Goal: Information Seeking & Learning: Understand process/instructions

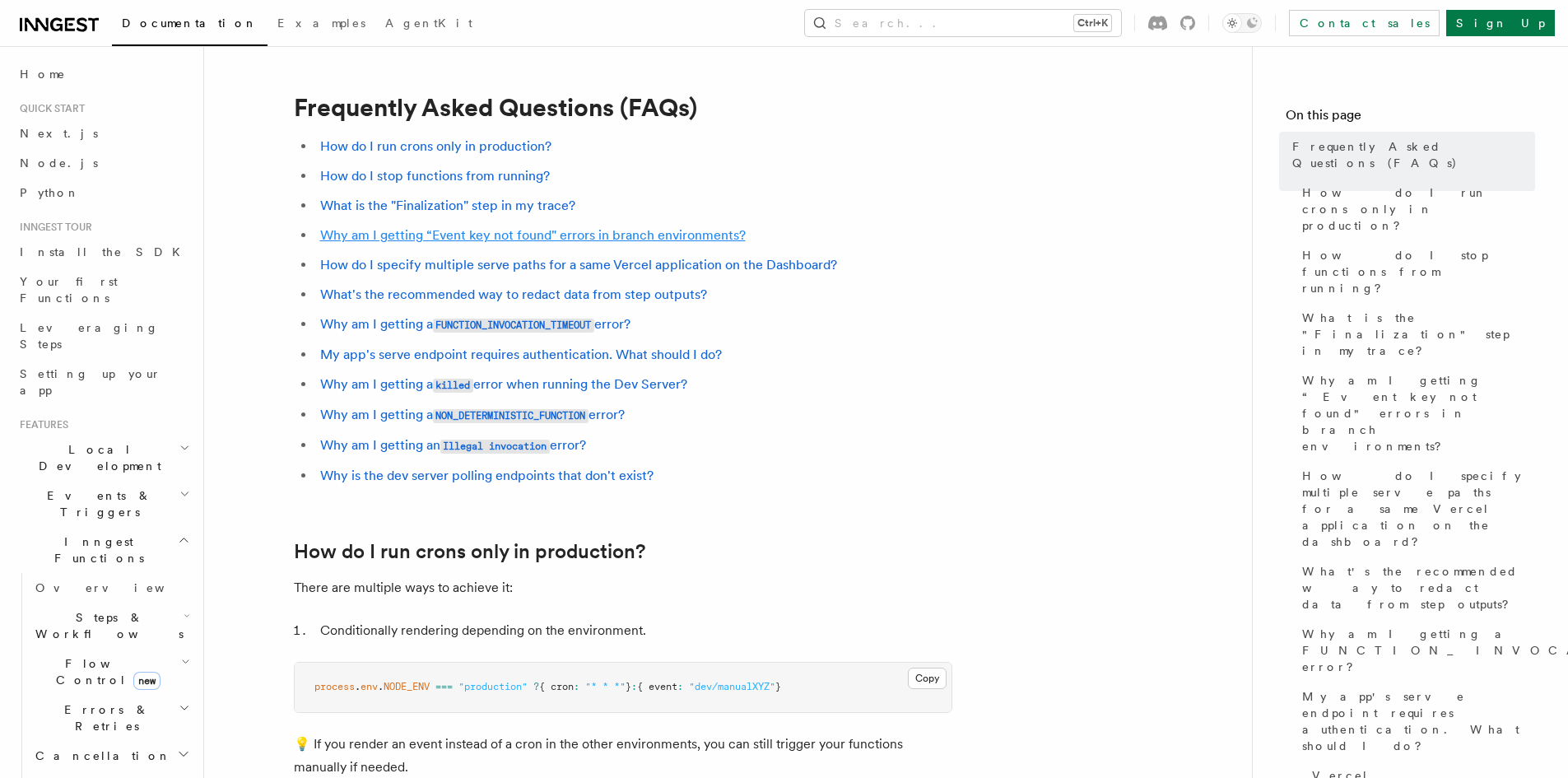
click at [527, 232] on link "Why am I getting “Event key not found" errors in branch environments?" at bounding box center [533, 234] width 426 height 15
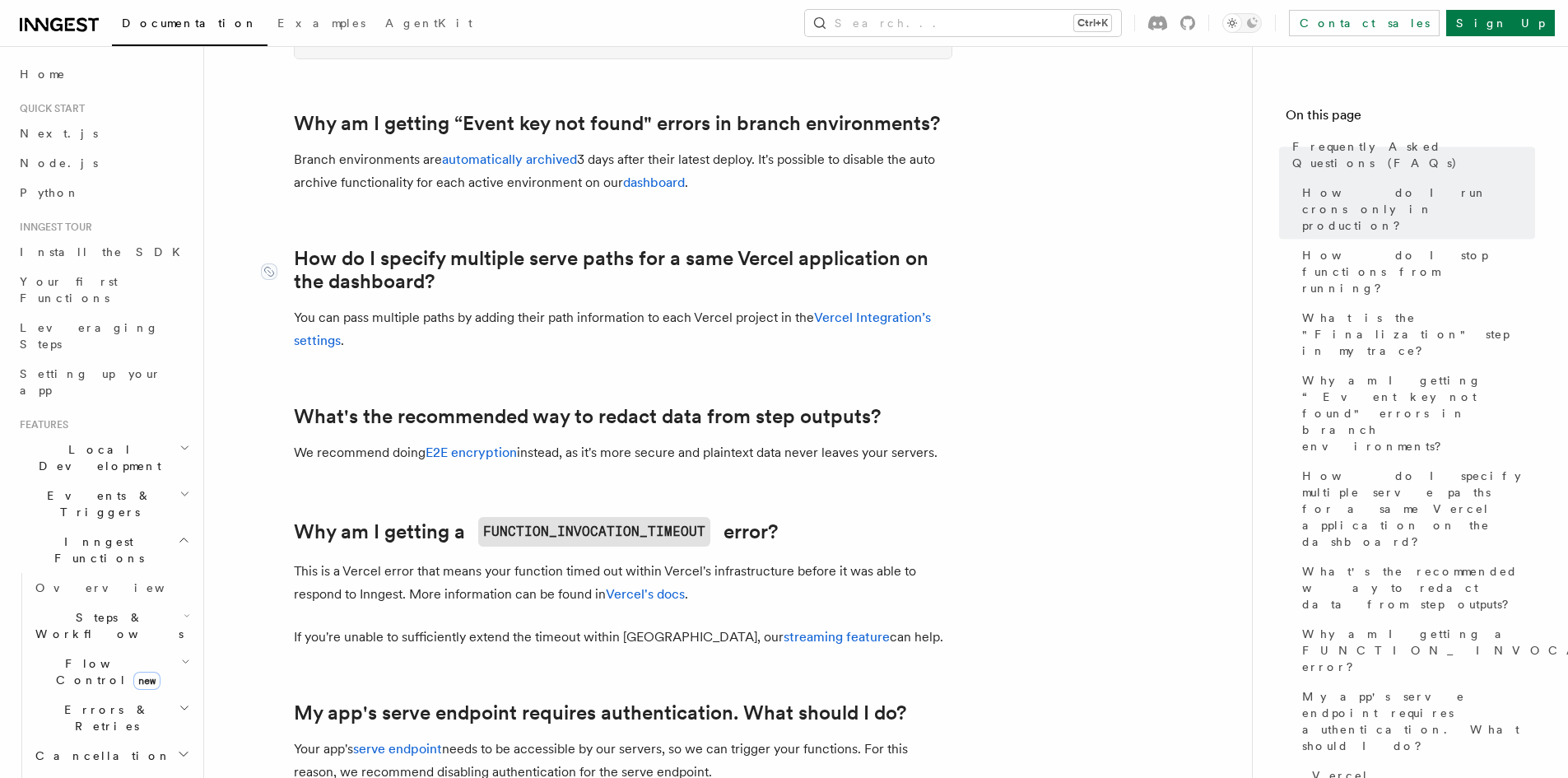
scroll to position [1351, 0]
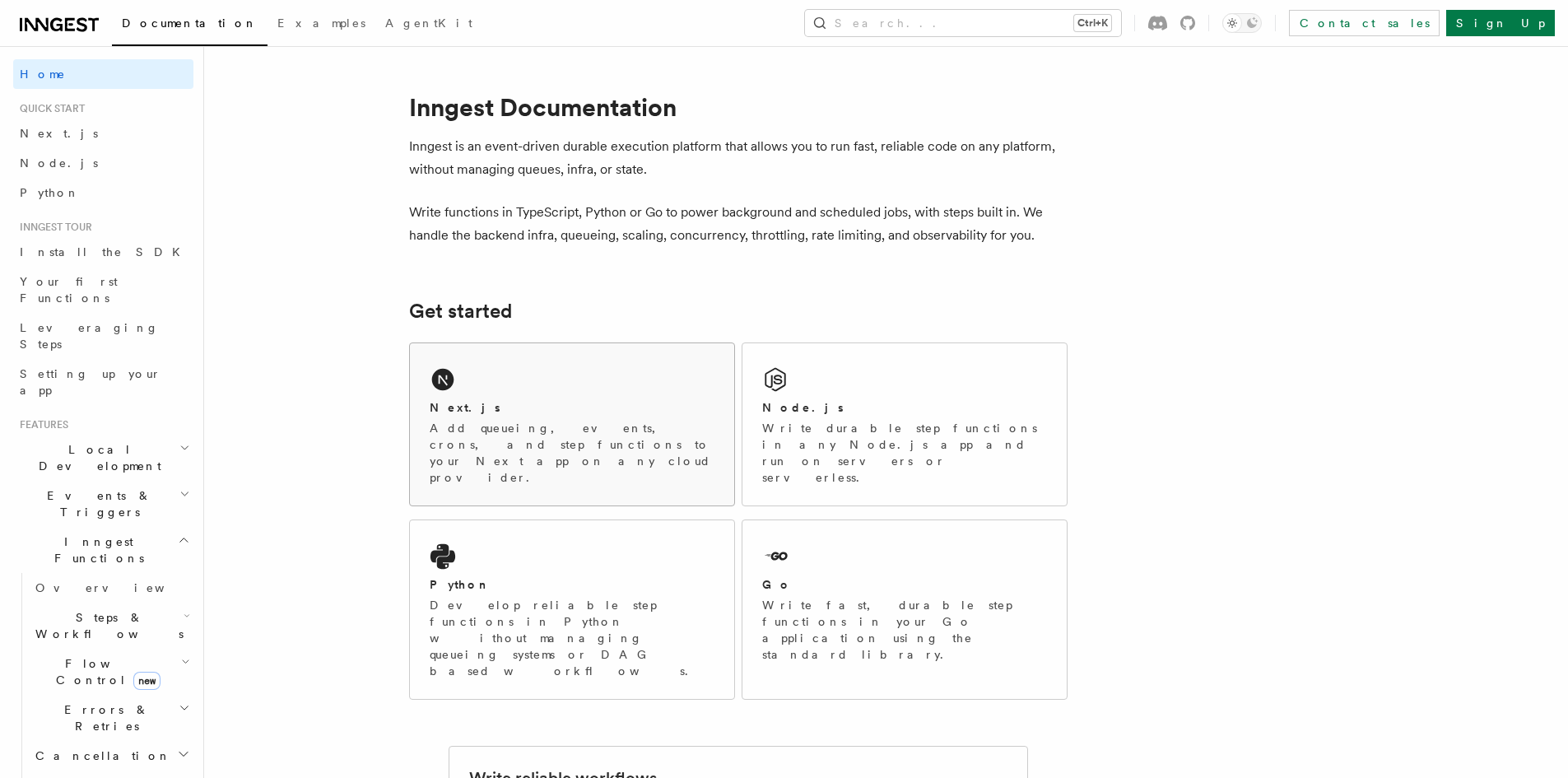
click at [509, 367] on div "Next.js Add queueing, events, crons, and step functions to your Next app on any…" at bounding box center [572, 424] width 325 height 162
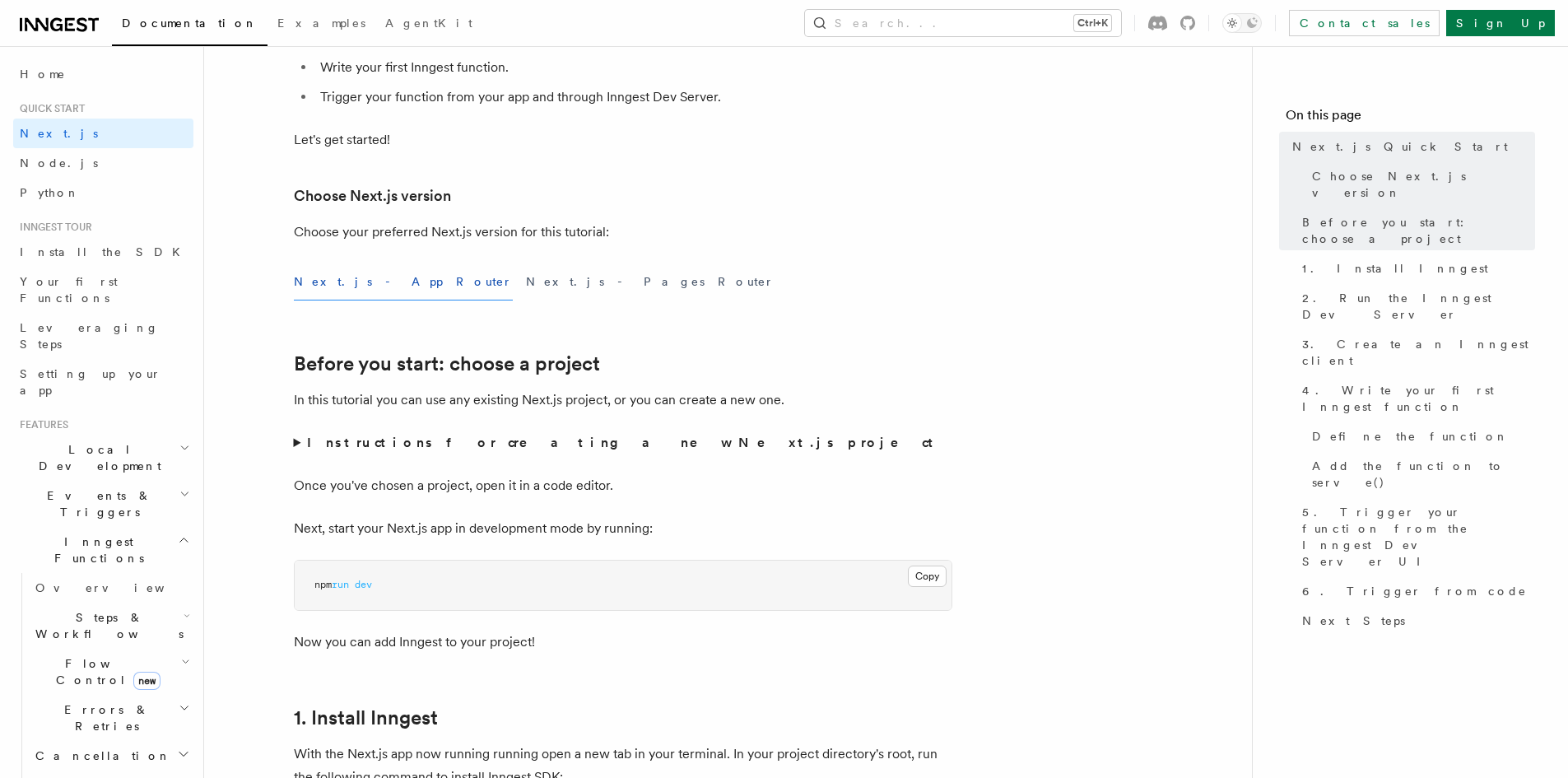
scroll to position [277, 0]
click at [526, 278] on button "Next.js - Pages Router" at bounding box center [650, 281] width 248 height 37
drag, startPoint x: 295, startPoint y: 438, endPoint x: 365, endPoint y: 443, distance: 70.2
click at [365, 443] on summary "Instructions for creating a new Next.js project" at bounding box center [623, 442] width 659 height 23
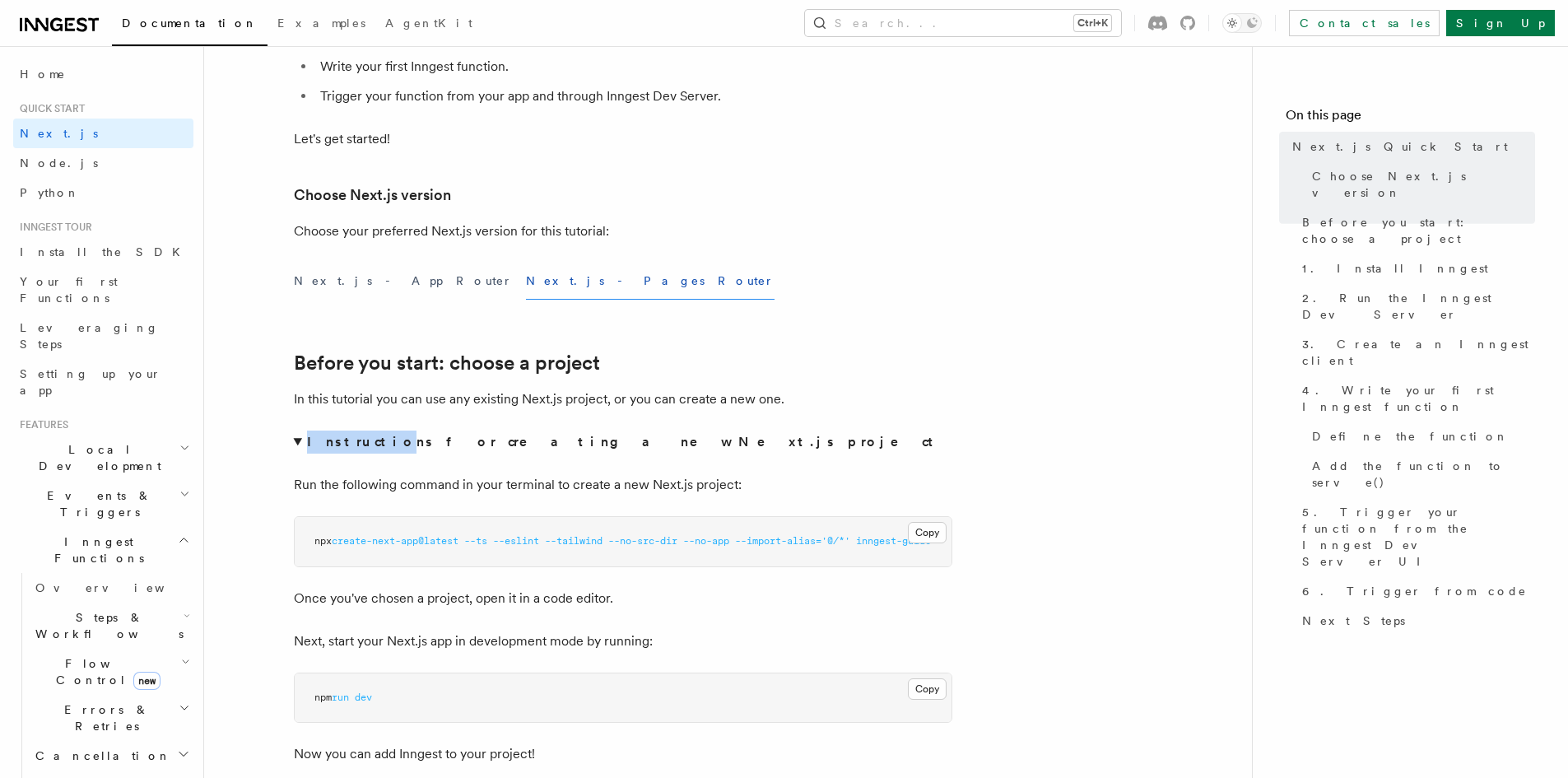
click at [365, 443] on strong "Instructions for creating a new Next.js project" at bounding box center [624, 441] width 633 height 15
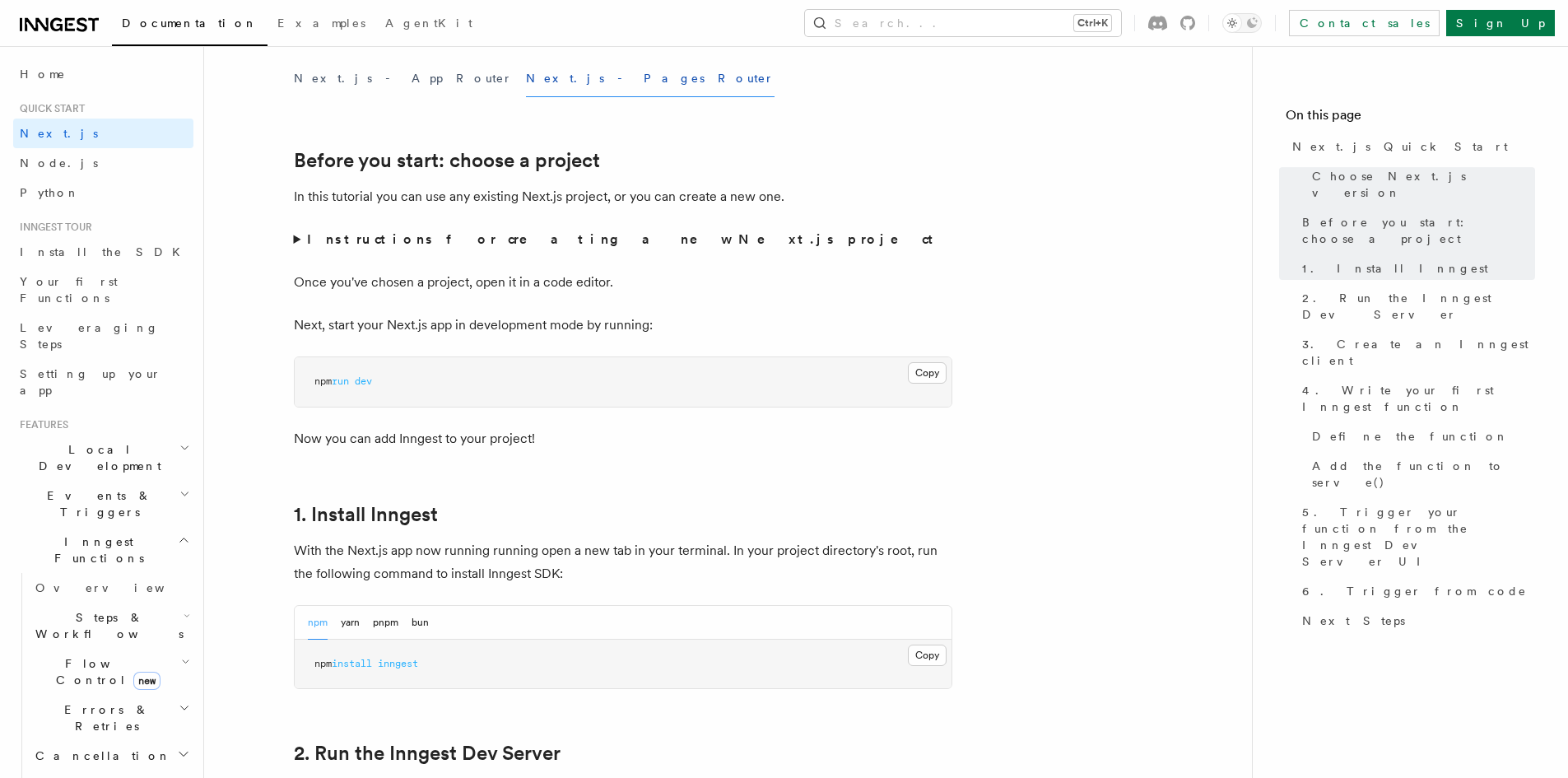
scroll to position [479, 0]
click at [336, 77] on button "Next.js - App Router" at bounding box center [403, 79] width 219 height 37
click at [295, 244] on summary "Instructions for creating a new Next.js project" at bounding box center [623, 240] width 659 height 23
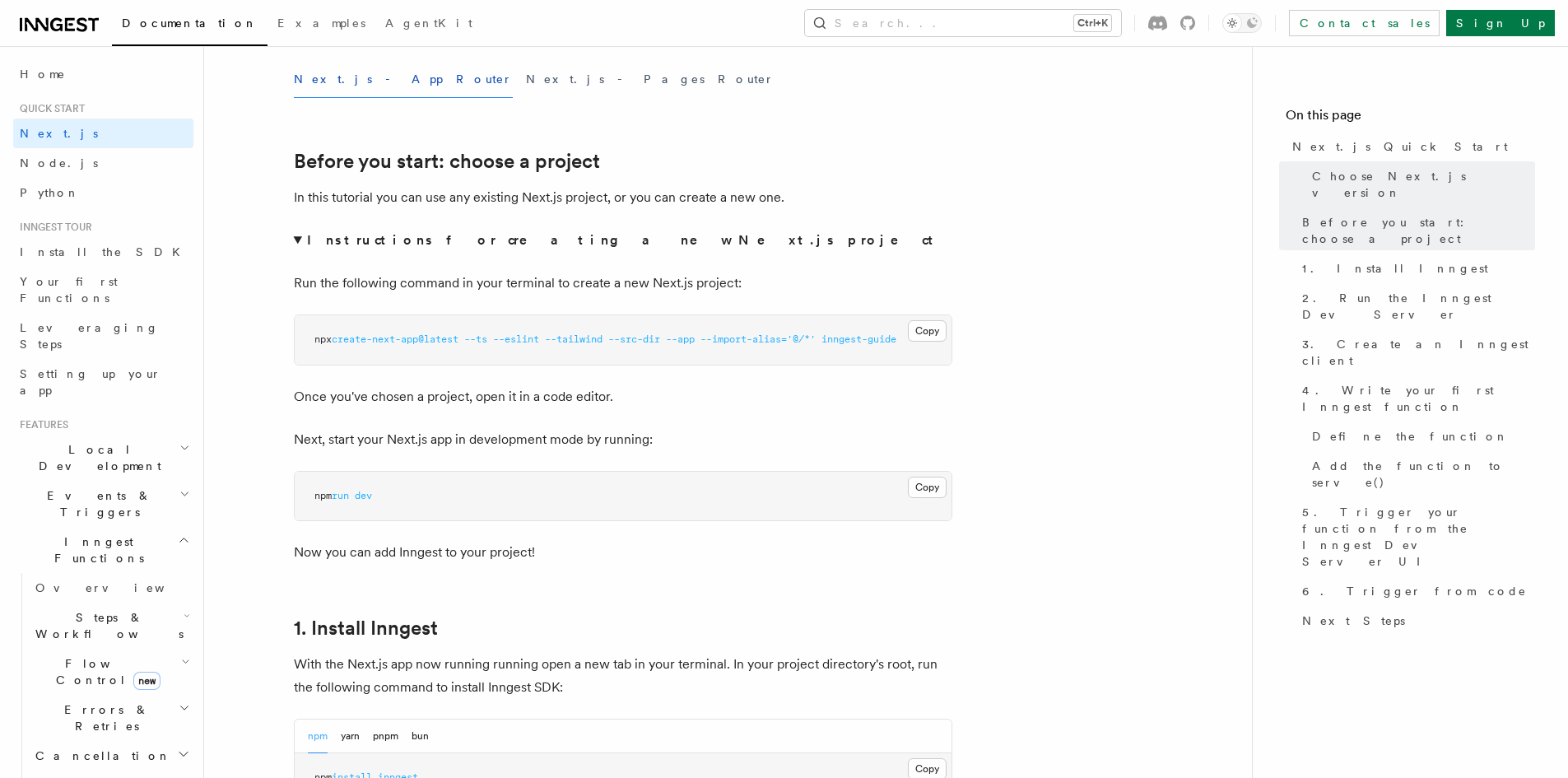
click at [295, 241] on summary "Instructions for creating a new Next.js project" at bounding box center [623, 240] width 659 height 23
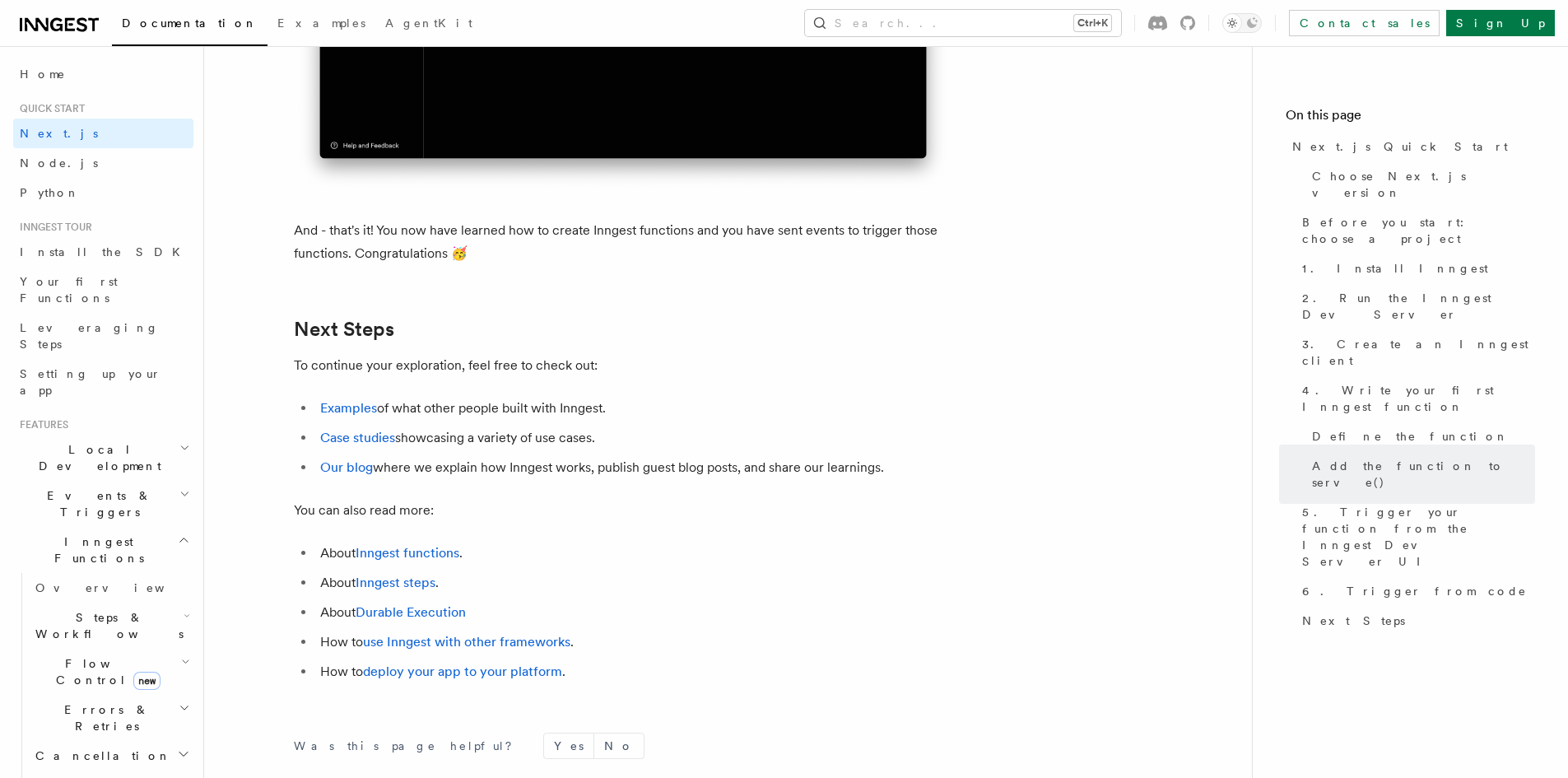
scroll to position [10308, 0]
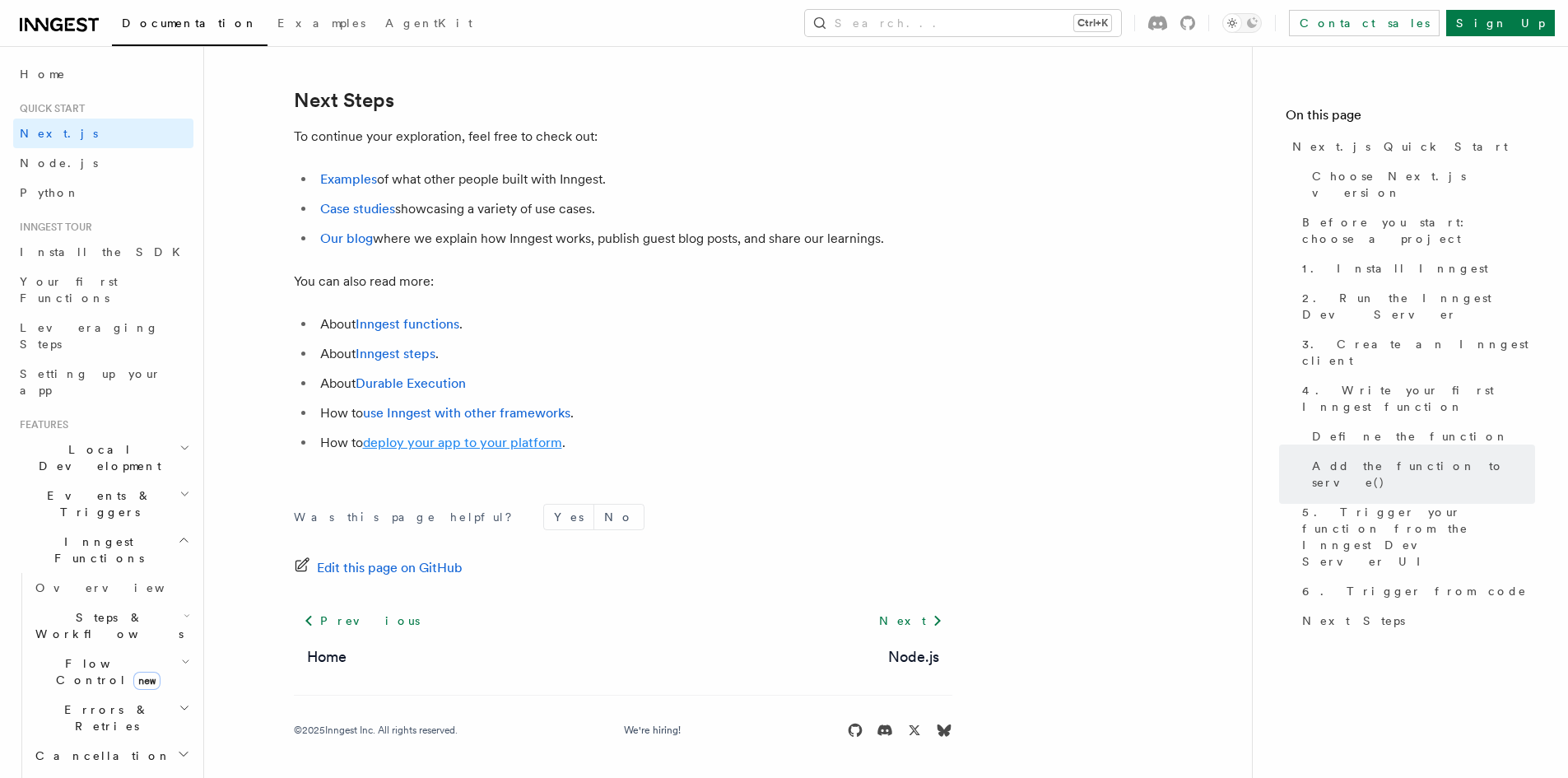
click at [469, 444] on link "deploy your app to your platform" at bounding box center [463, 442] width 199 height 15
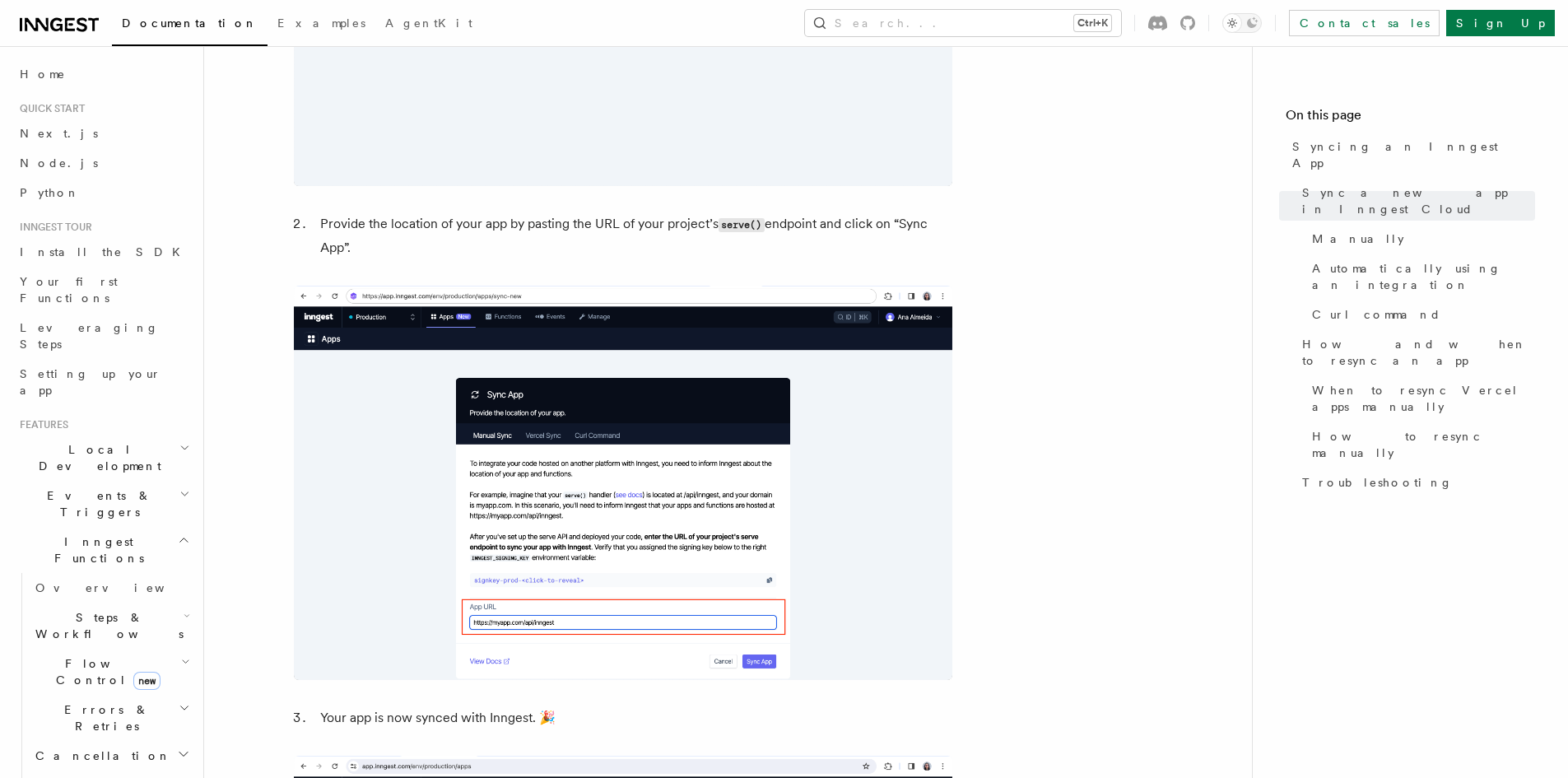
scroll to position [1183, 0]
